Goal: Task Accomplishment & Management: Complete application form

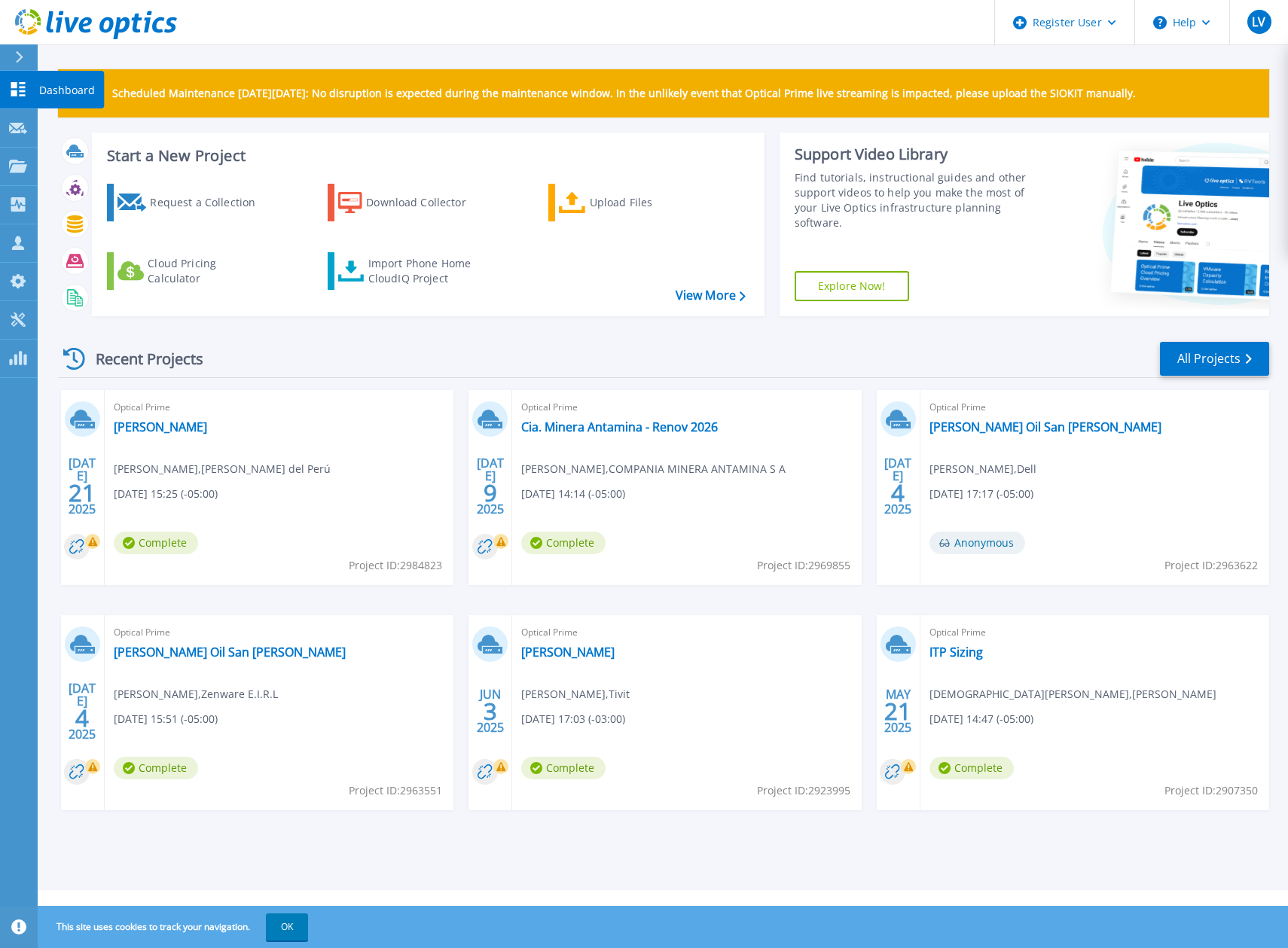
click at [12, 90] on icon at bounding box center [18, 89] width 18 height 14
click at [19, 118] on link "Request Capture Request Capture" at bounding box center [19, 128] width 37 height 38
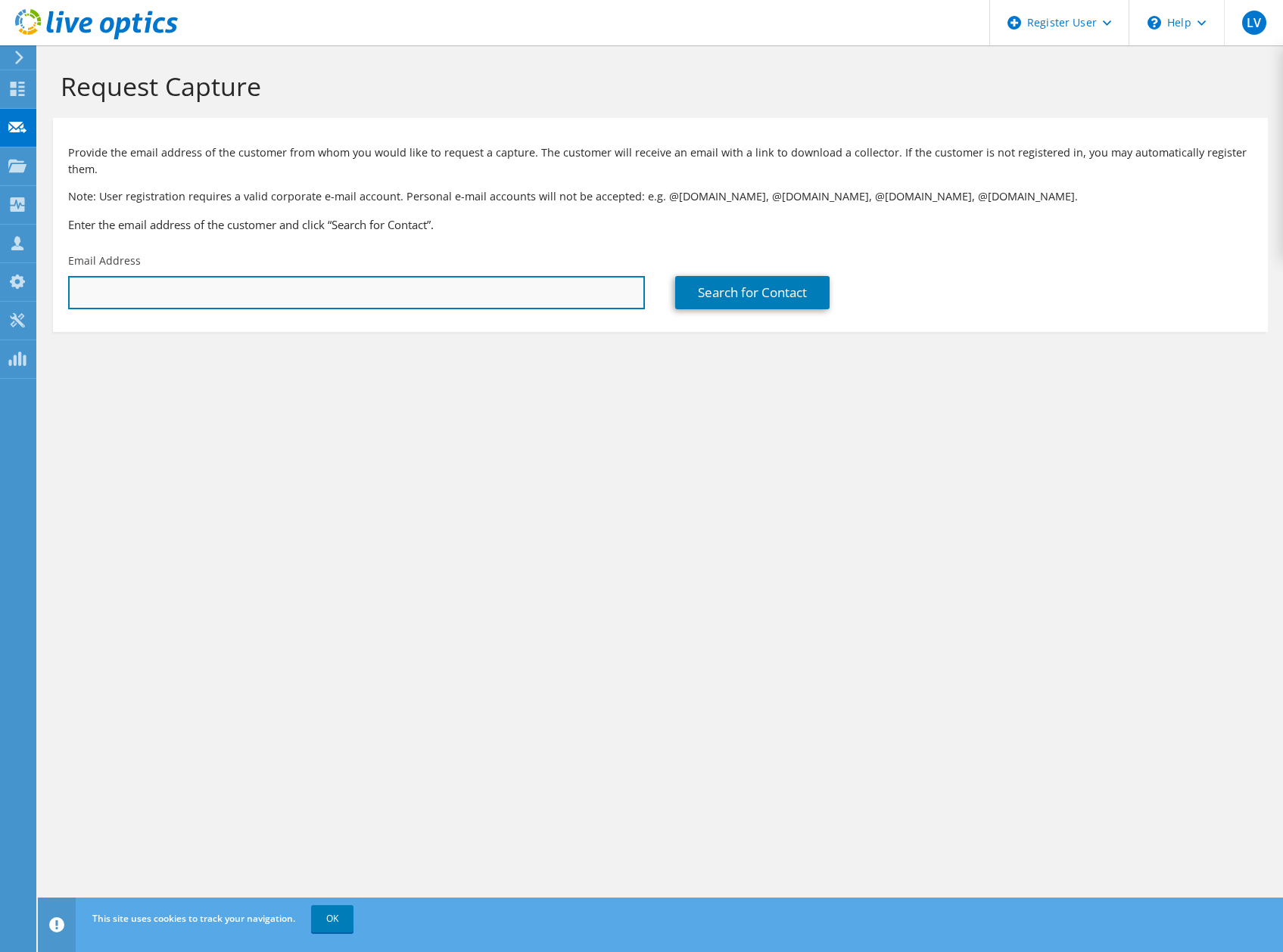
click at [181, 294] on input "text" at bounding box center [356, 292] width 577 height 33
paste input "mailto:kleber.ribeiro@nexaresources.com"
type input "kleber.ribeiro@nexaresources.com"
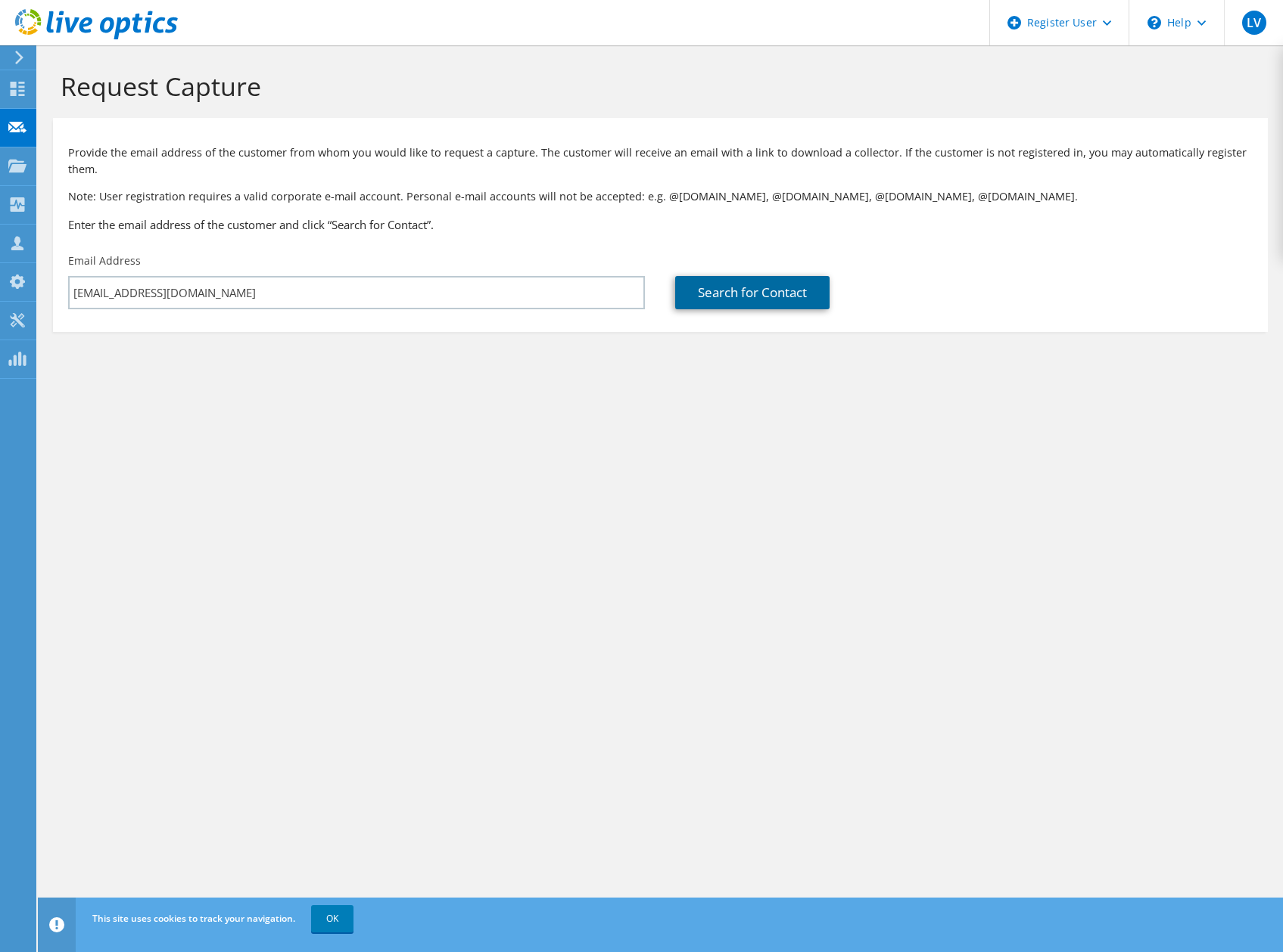
click at [739, 299] on link "Search for Contact" at bounding box center [753, 292] width 154 height 33
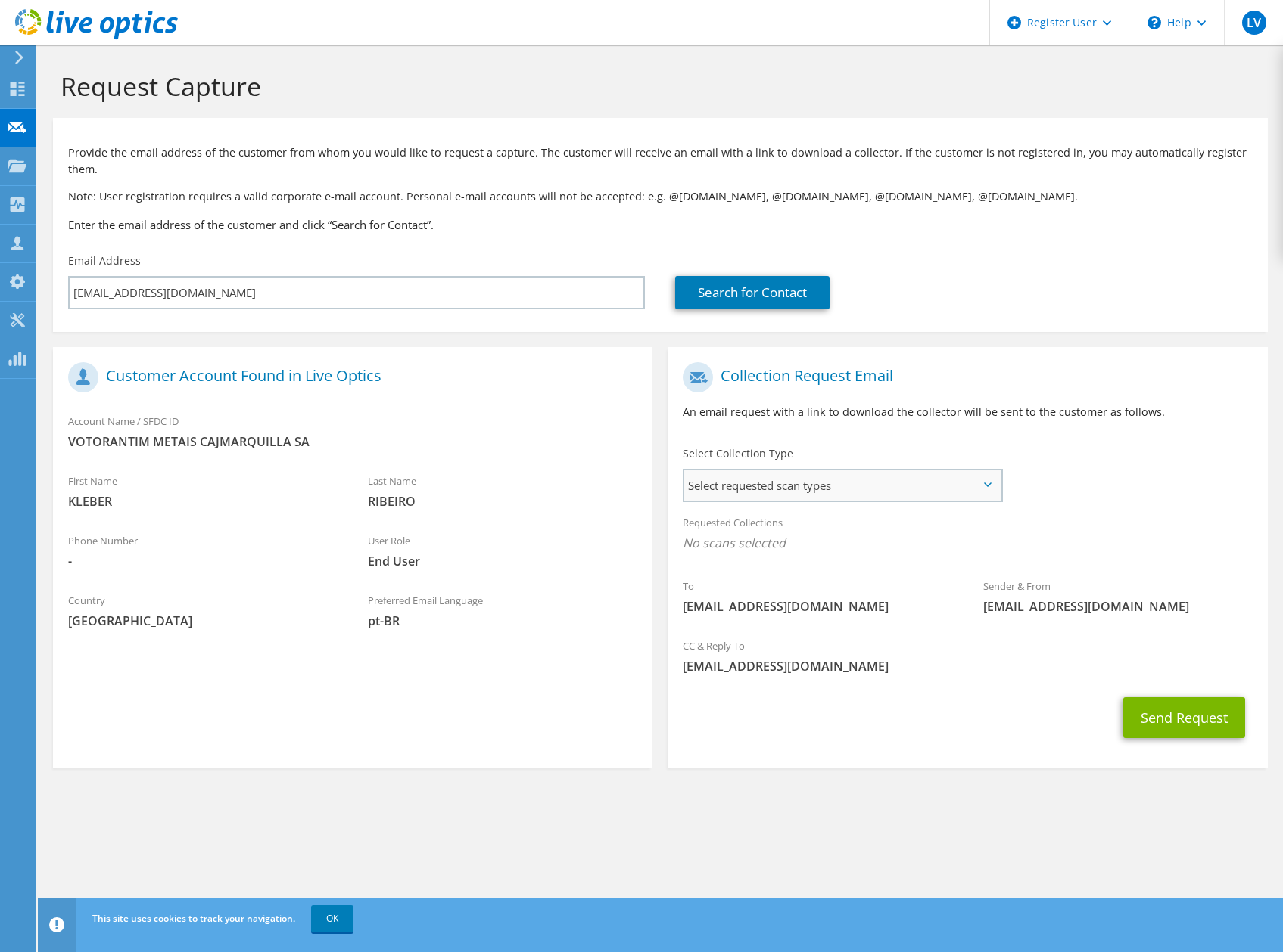
click at [993, 481] on span "Select requested scan types" at bounding box center [842, 486] width 317 height 30
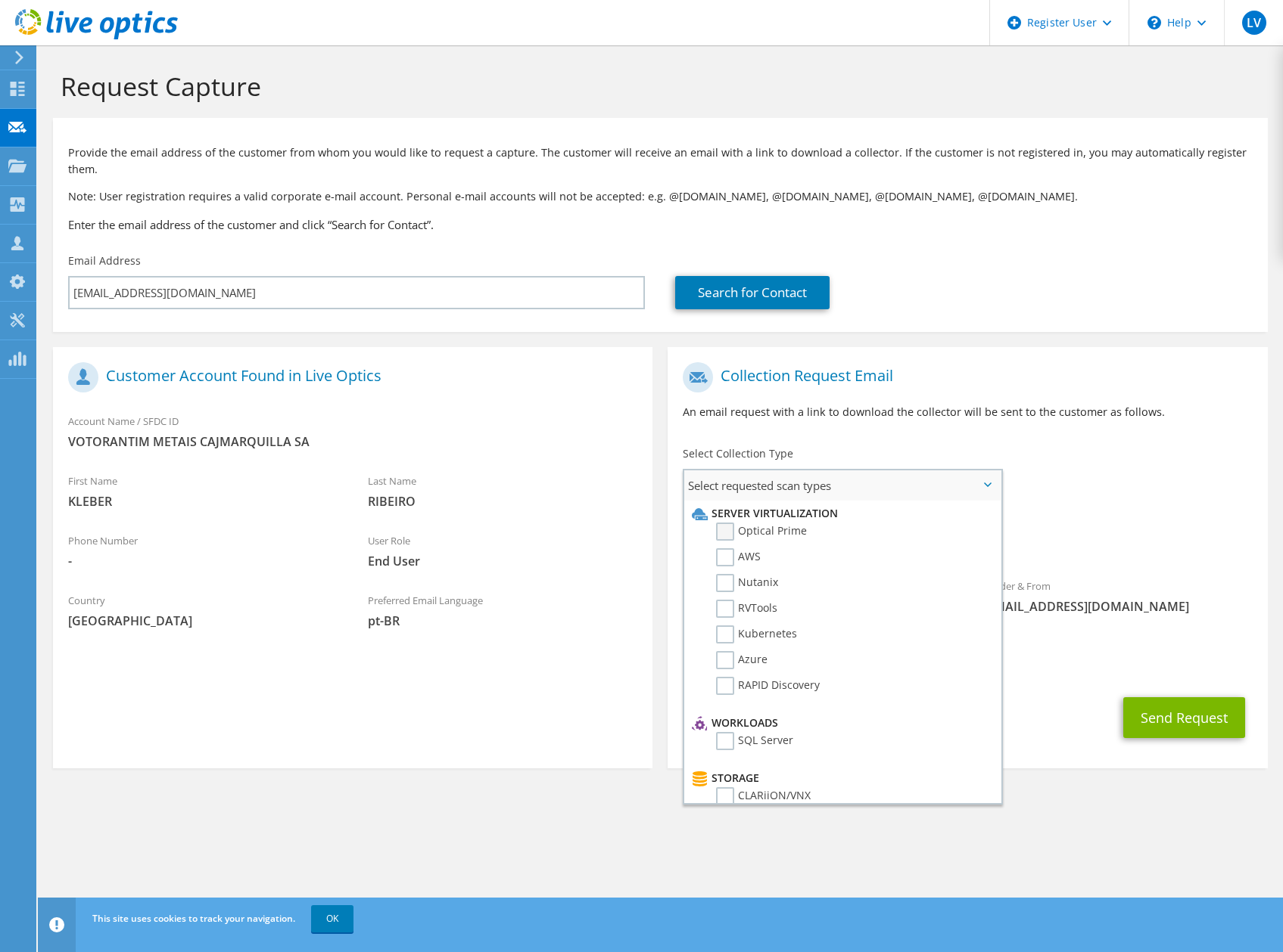
click at [723, 528] on label "Optical Prime" at bounding box center [761, 531] width 90 height 18
click at [0, 0] on input "Optical Prime" at bounding box center [0, 0] width 0 height 0
click at [1118, 465] on div "To kleber.ribeiro@nexaresources.com Sender & From liveoptics@liveoptics.com" at bounding box center [967, 494] width 599 height 280
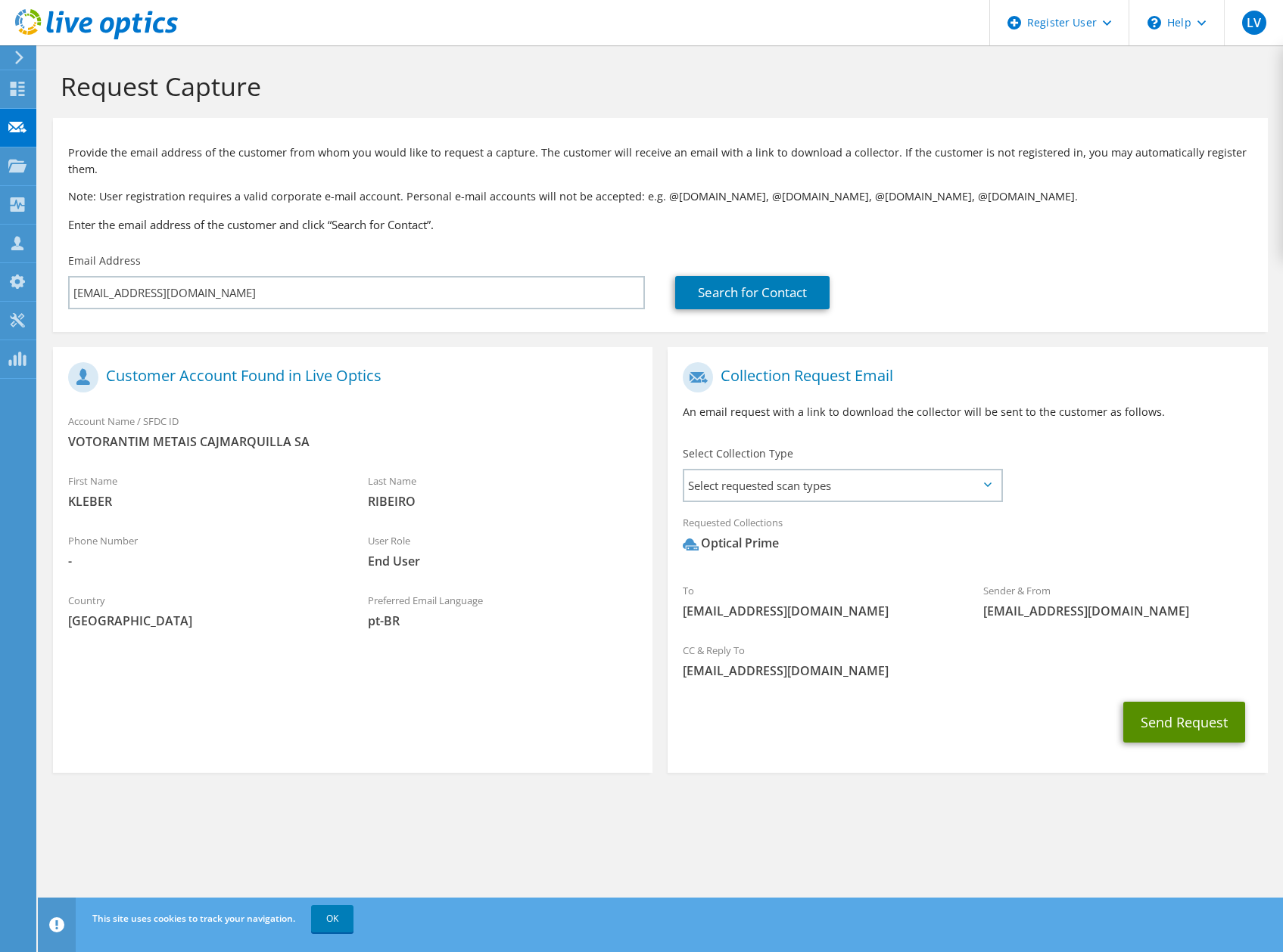
click at [1149, 729] on button "Send Request" at bounding box center [1183, 721] width 122 height 40
